Goal: Information Seeking & Learning: Learn about a topic

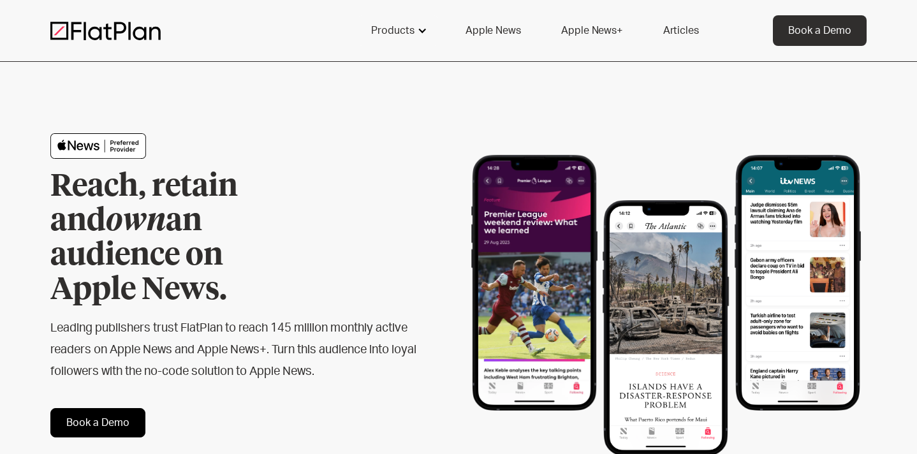
click at [411, 28] on div "Products" at bounding box center [392, 30] width 43 height 15
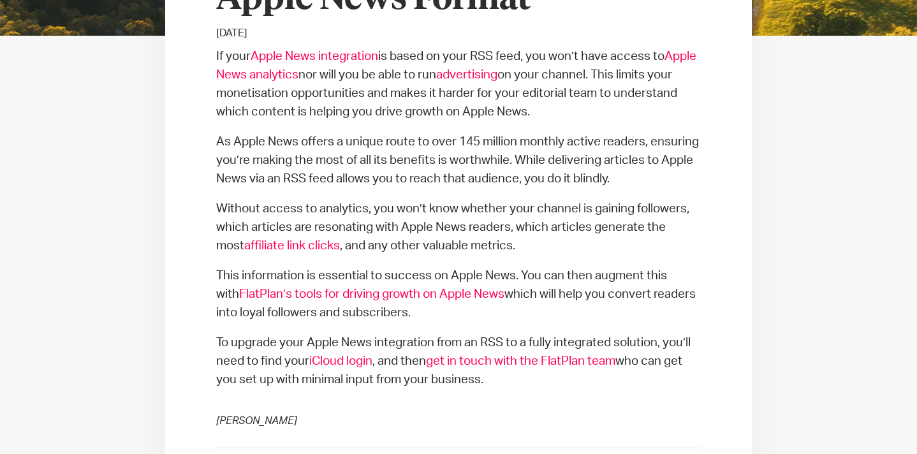
scroll to position [751, 0]
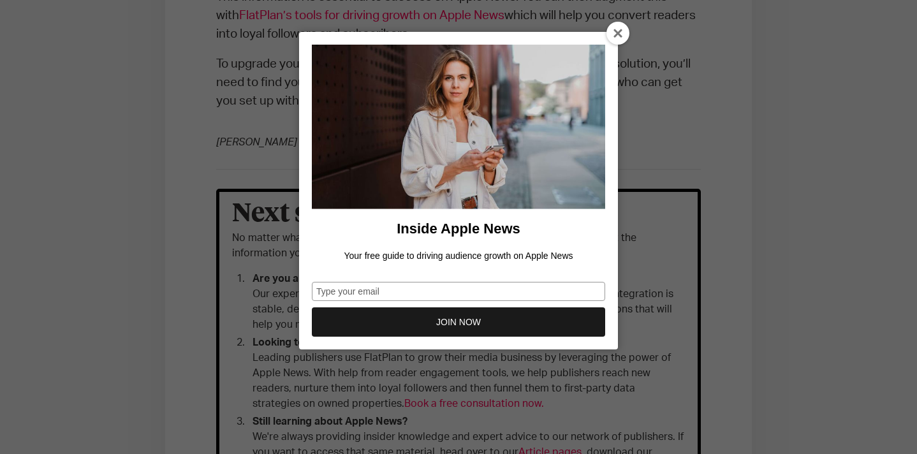
click at [609, 28] on div at bounding box center [617, 33] width 23 height 23
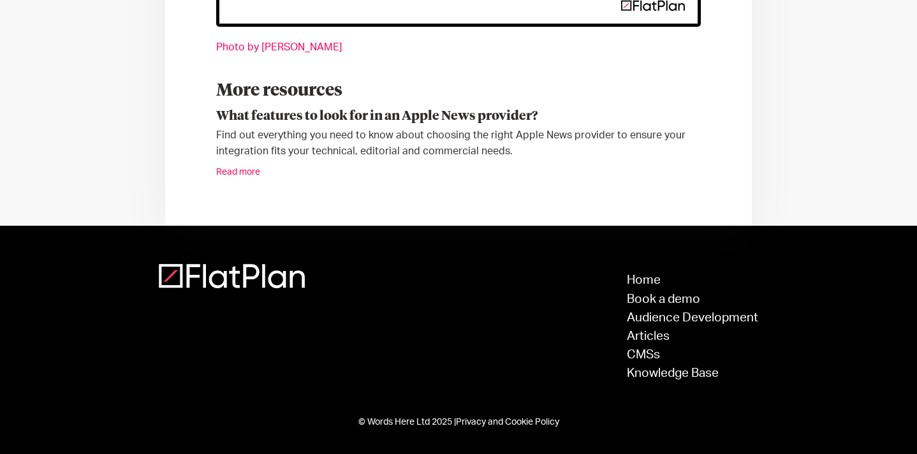
scroll to position [1342, 0]
